Goal: Information Seeking & Learning: Learn about a topic

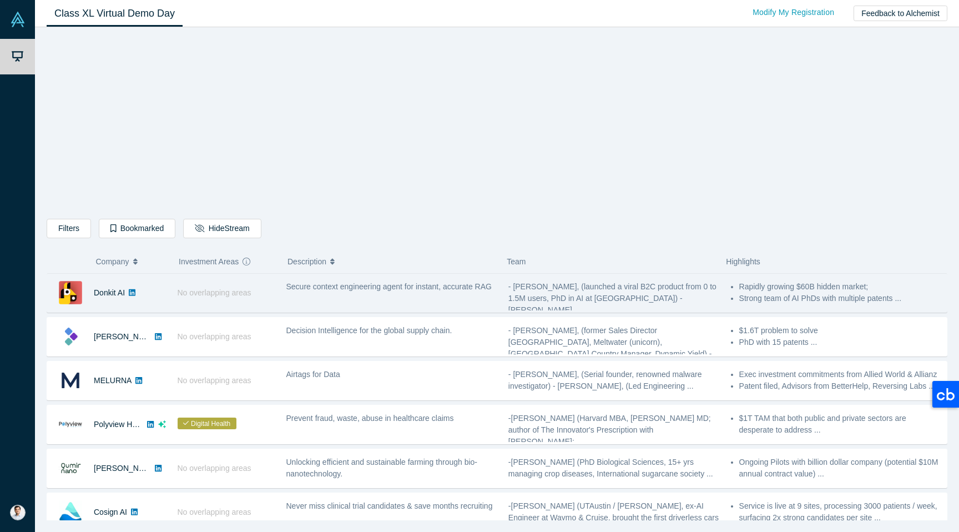
click at [310, 303] on div "Secure context engineering agent for instant, accurate RAG" at bounding box center [391, 292] width 222 height 35
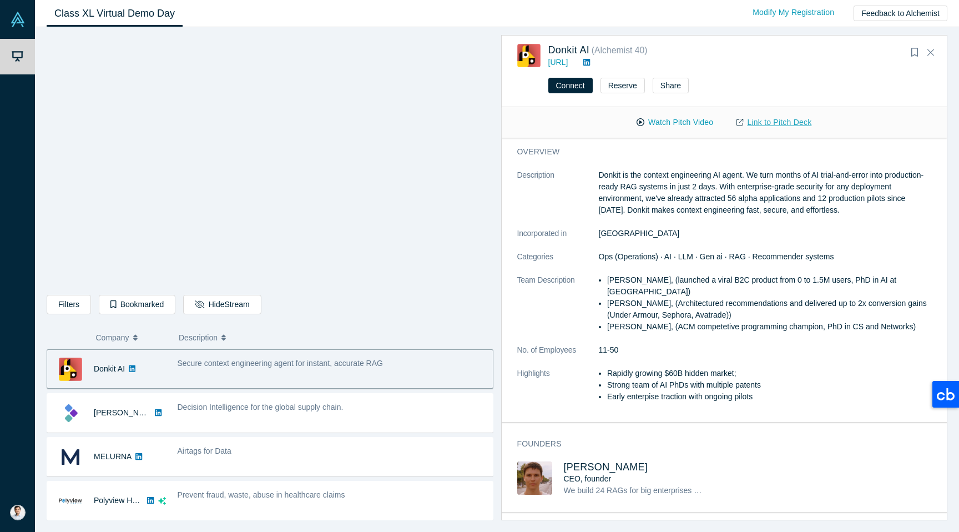
click at [754, 120] on link "Link to Pitch Deck" at bounding box center [774, 122] width 98 height 19
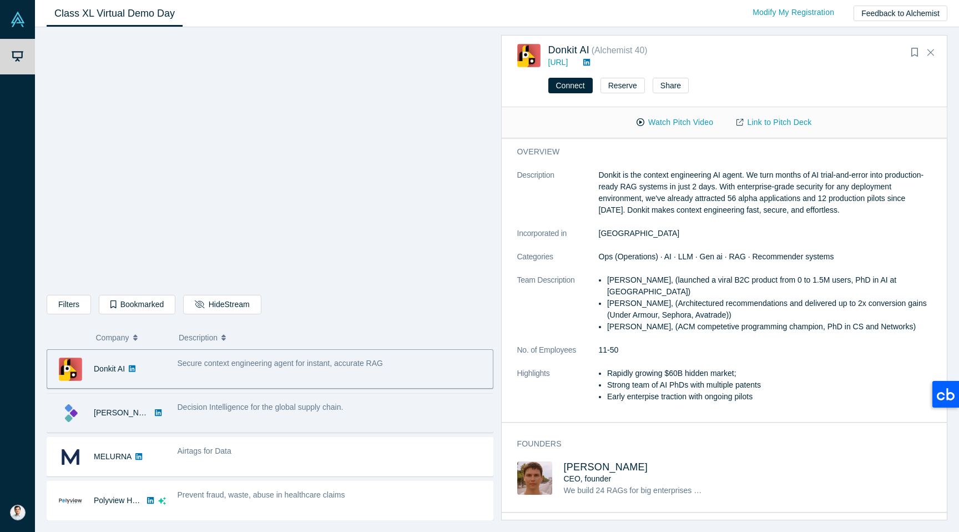
click at [161, 415] on div "[PERSON_NAME]" at bounding box center [106, 413] width 119 height 38
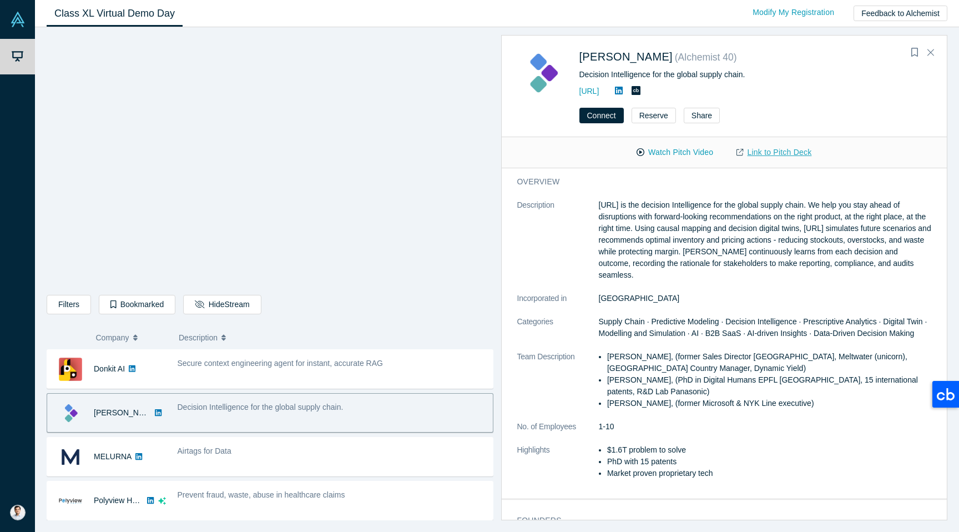
click at [764, 152] on link "Link to Pitch Deck" at bounding box center [774, 152] width 98 height 19
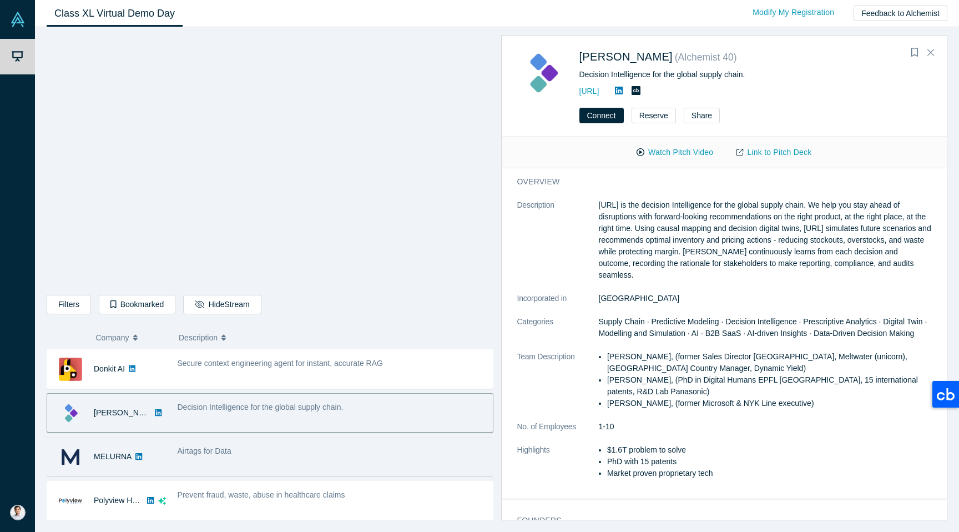
click at [257, 452] on div "Airtags for Data" at bounding box center [333, 451] width 310 height 12
